Goal: Task Accomplishment & Management: Manage account settings

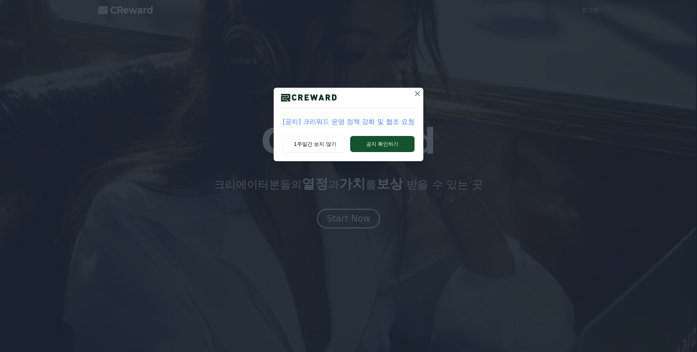
click at [364, 142] on button "공지 확인하기" at bounding box center [382, 144] width 64 height 16
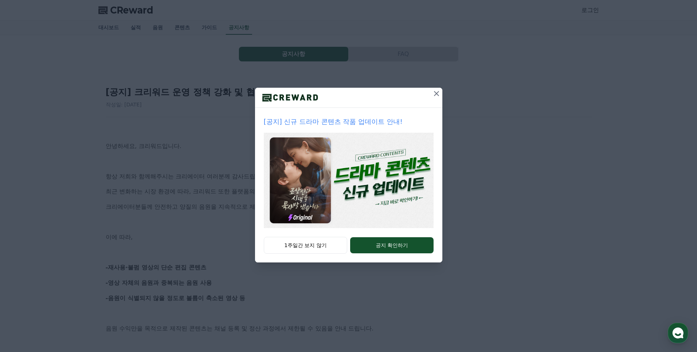
click at [437, 96] on icon at bounding box center [436, 93] width 9 height 9
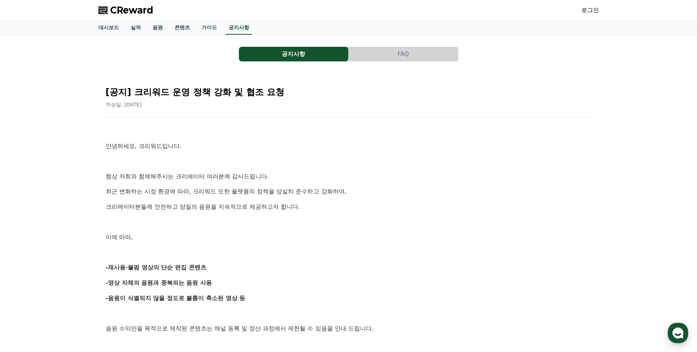
click at [112, 9] on span "CReward" at bounding box center [131, 10] width 43 height 12
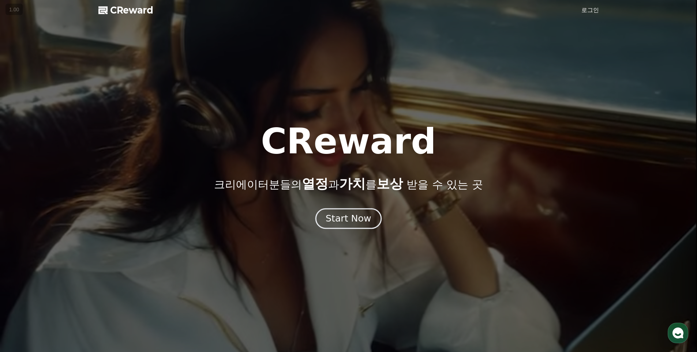
click at [348, 213] on div "Start Now" at bounding box center [348, 219] width 45 height 12
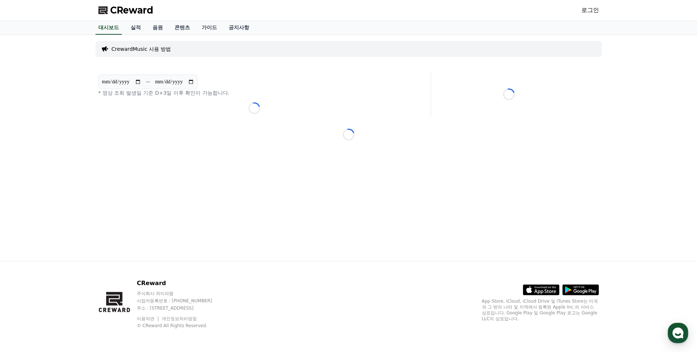
click at [596, 11] on link "로그인" at bounding box center [590, 10] width 18 height 9
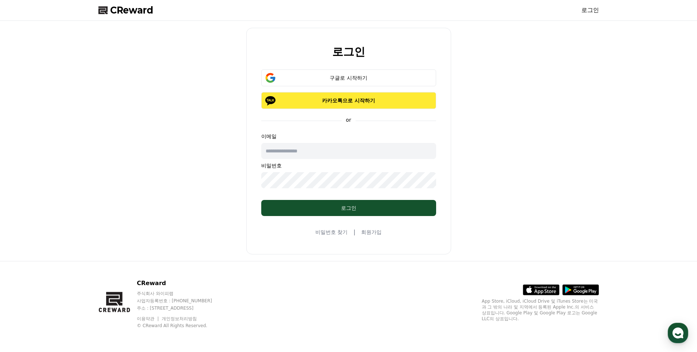
click at [320, 101] on p "카카오톡으로 시작하기" at bounding box center [349, 100] width 154 height 7
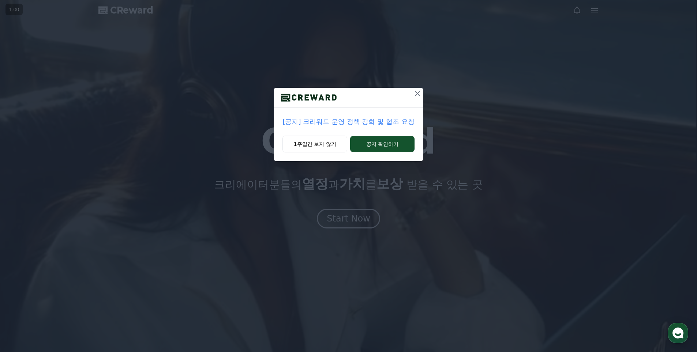
click at [418, 96] on icon at bounding box center [417, 93] width 9 height 9
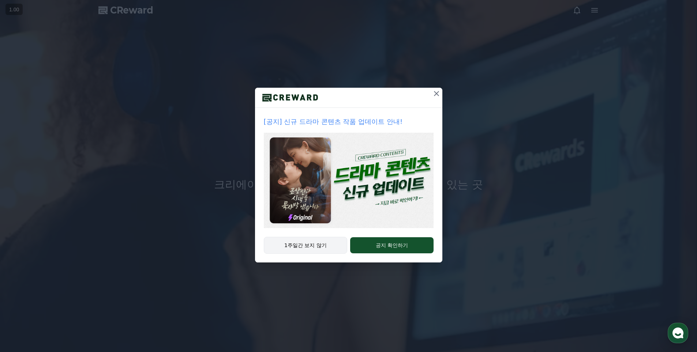
click at [308, 243] on button "1주일간 보지 않기" at bounding box center [306, 245] width 84 height 17
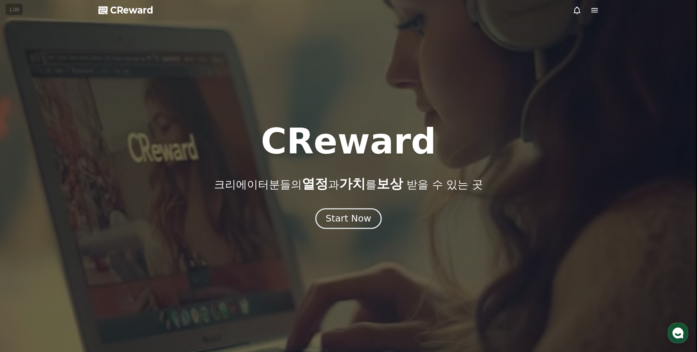
click at [362, 225] on button "Start Now" at bounding box center [348, 218] width 66 height 21
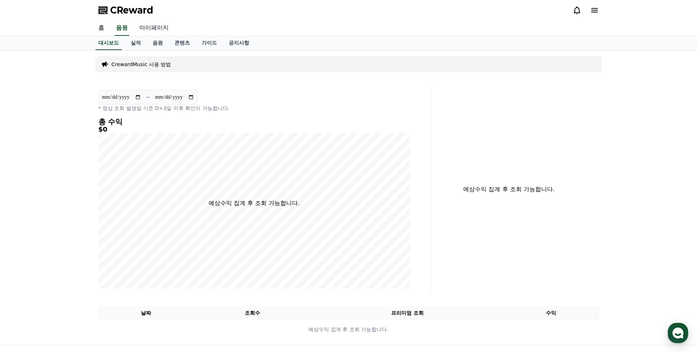
click at [155, 28] on link "마이페이지" at bounding box center [154, 27] width 41 height 15
select select "**********"
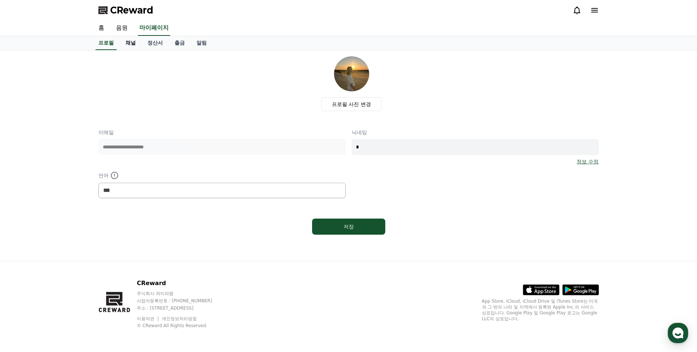
click at [133, 44] on link "채널" at bounding box center [131, 43] width 22 height 14
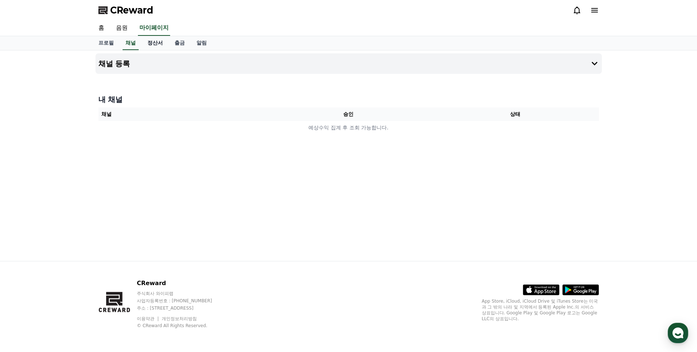
click at [155, 46] on link "정산서" at bounding box center [155, 43] width 27 height 14
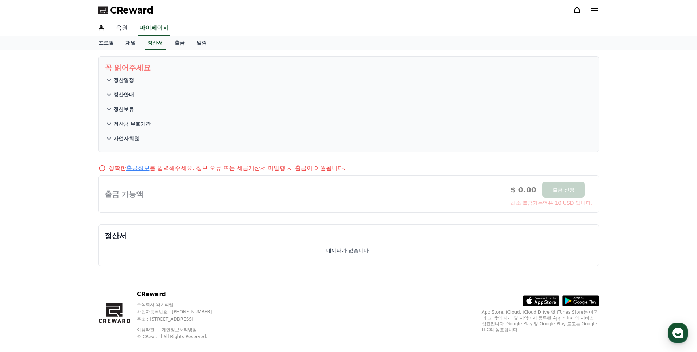
click at [126, 33] on link "음원" at bounding box center [121, 27] width 23 height 15
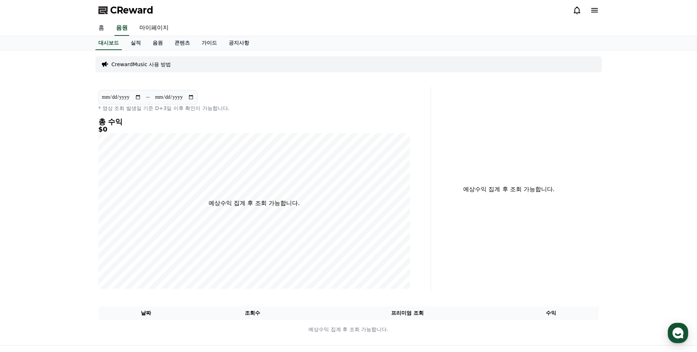
click at [95, 35] on link "홈" at bounding box center [102, 27] width 18 height 15
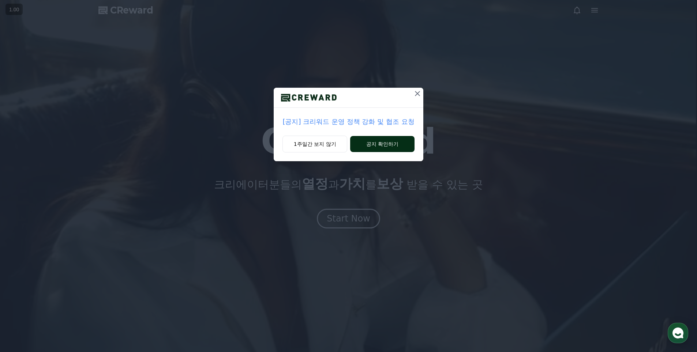
click at [388, 144] on button "공지 확인하기" at bounding box center [382, 144] width 64 height 16
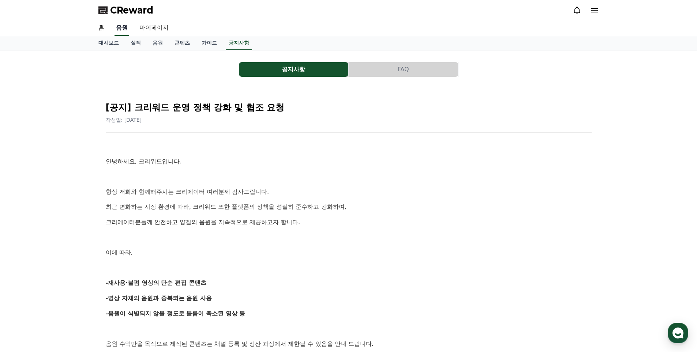
click at [117, 31] on link "음원" at bounding box center [122, 27] width 15 height 15
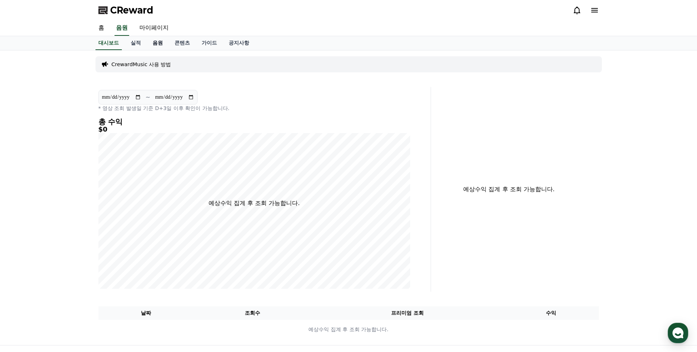
click at [157, 43] on link "음원" at bounding box center [158, 43] width 22 height 14
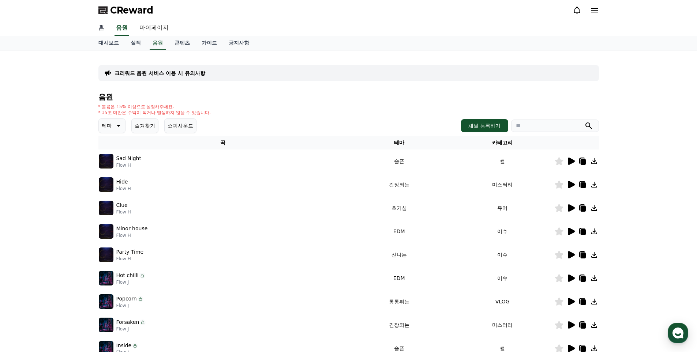
click at [100, 23] on link "홈" at bounding box center [102, 27] width 18 height 15
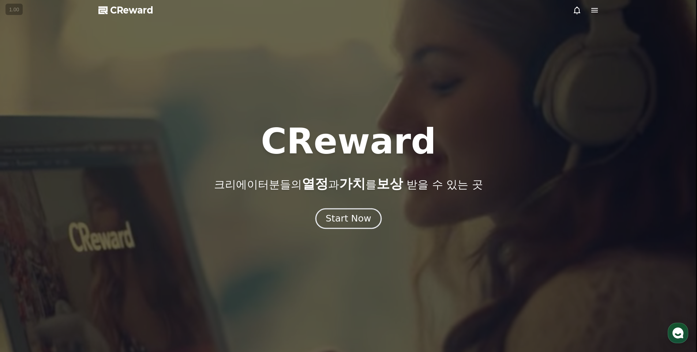
click at [355, 226] on button "Start Now" at bounding box center [348, 218] width 66 height 21
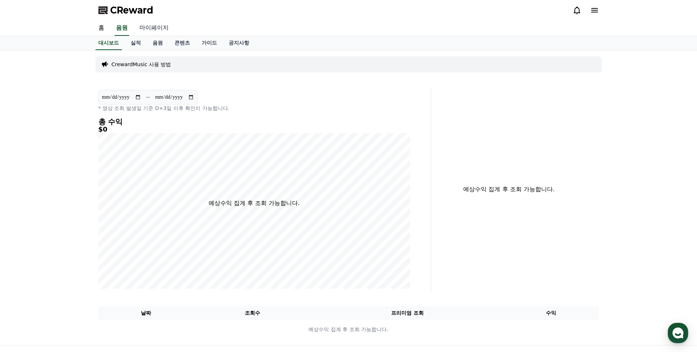
click at [158, 27] on link "마이페이지" at bounding box center [154, 27] width 41 height 15
select select "**********"
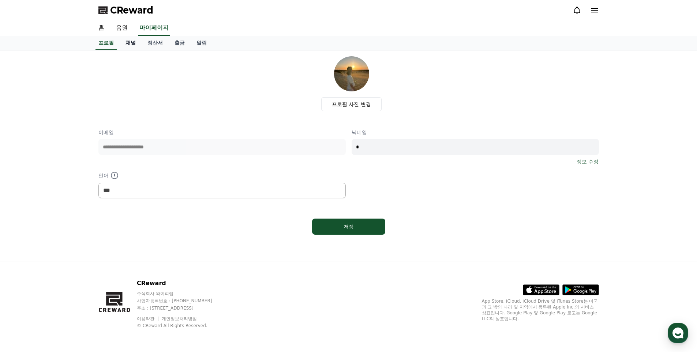
click at [131, 41] on link "채널" at bounding box center [131, 43] width 22 height 14
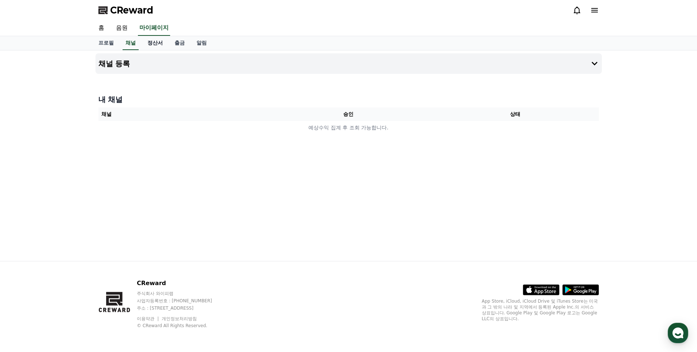
click at [151, 43] on link "정산서" at bounding box center [155, 43] width 27 height 14
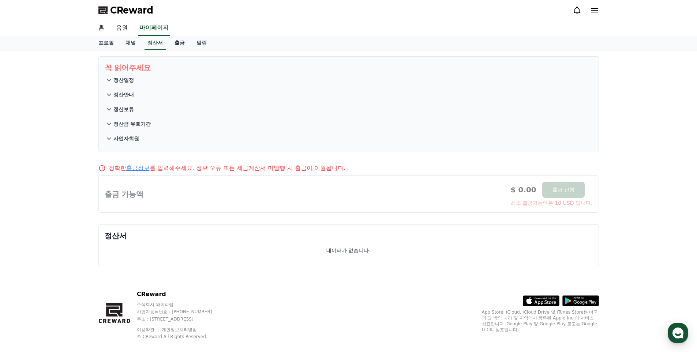
click at [182, 45] on link "출금" at bounding box center [180, 43] width 22 height 14
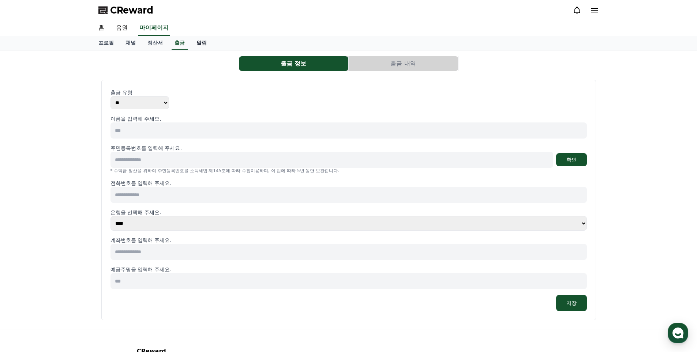
click at [201, 42] on link "알림" at bounding box center [202, 43] width 22 height 14
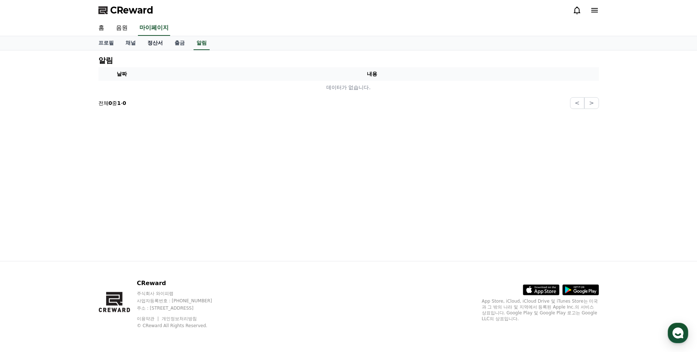
click at [169, 46] on link "출금" at bounding box center [180, 43] width 22 height 14
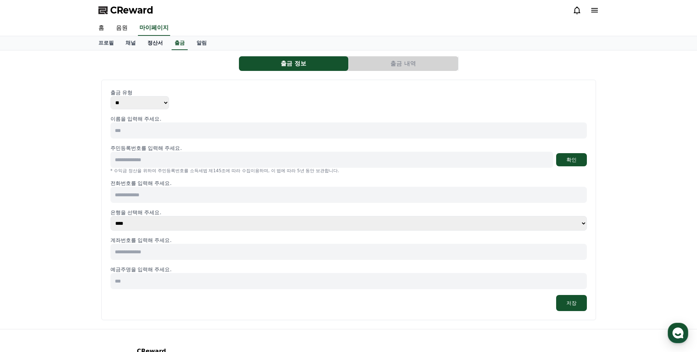
click at [162, 45] on link "정산서" at bounding box center [155, 43] width 27 height 14
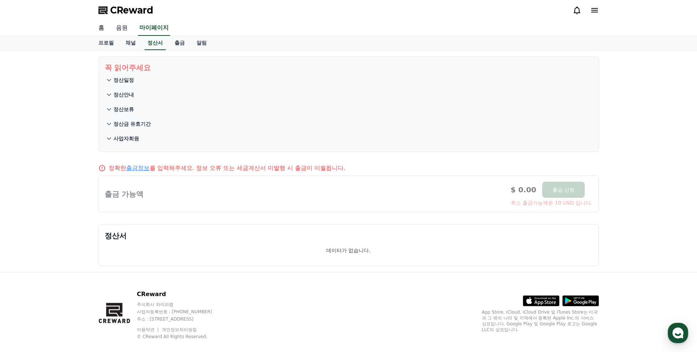
click at [123, 29] on link "음원" at bounding box center [121, 27] width 23 height 15
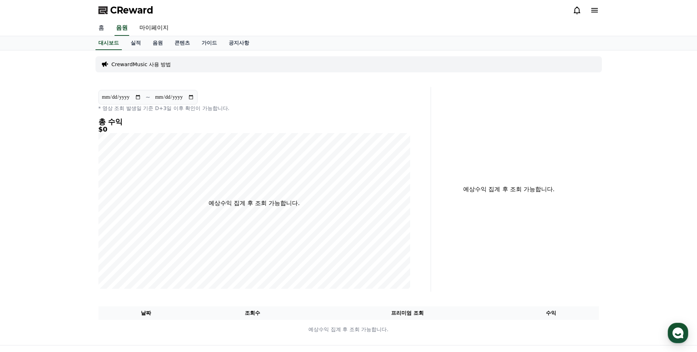
click at [99, 29] on link "홈" at bounding box center [102, 27] width 18 height 15
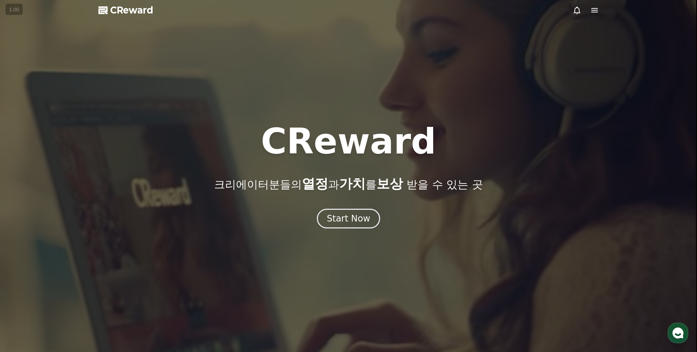
click at [348, 231] on div at bounding box center [348, 176] width 697 height 352
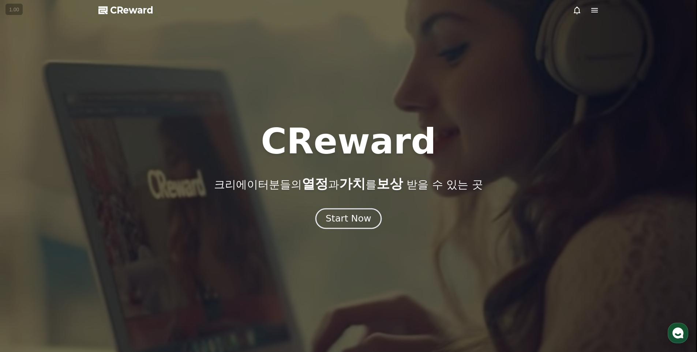
click at [348, 223] on div "Start Now" at bounding box center [348, 219] width 45 height 12
